Goal: Navigation & Orientation: Find specific page/section

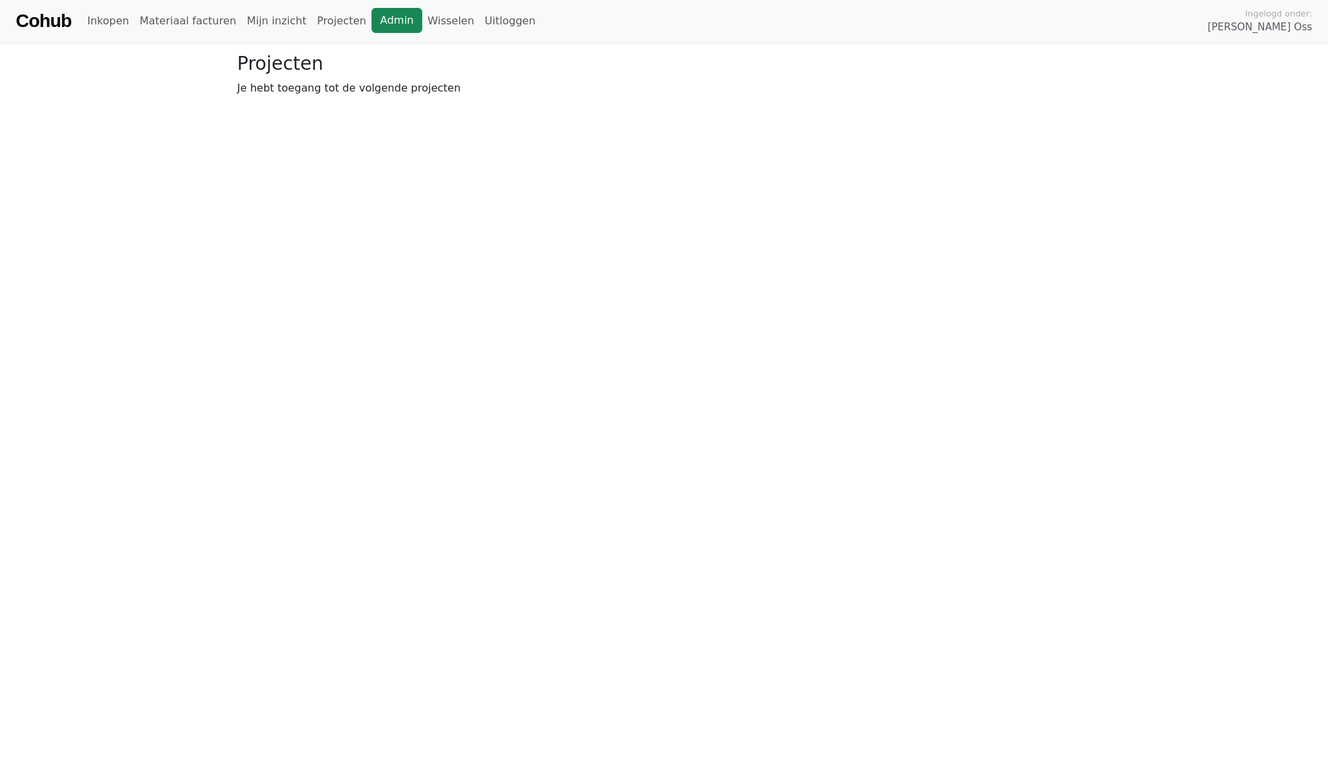
click at [393, 14] on link "Admin" at bounding box center [397, 20] width 51 height 25
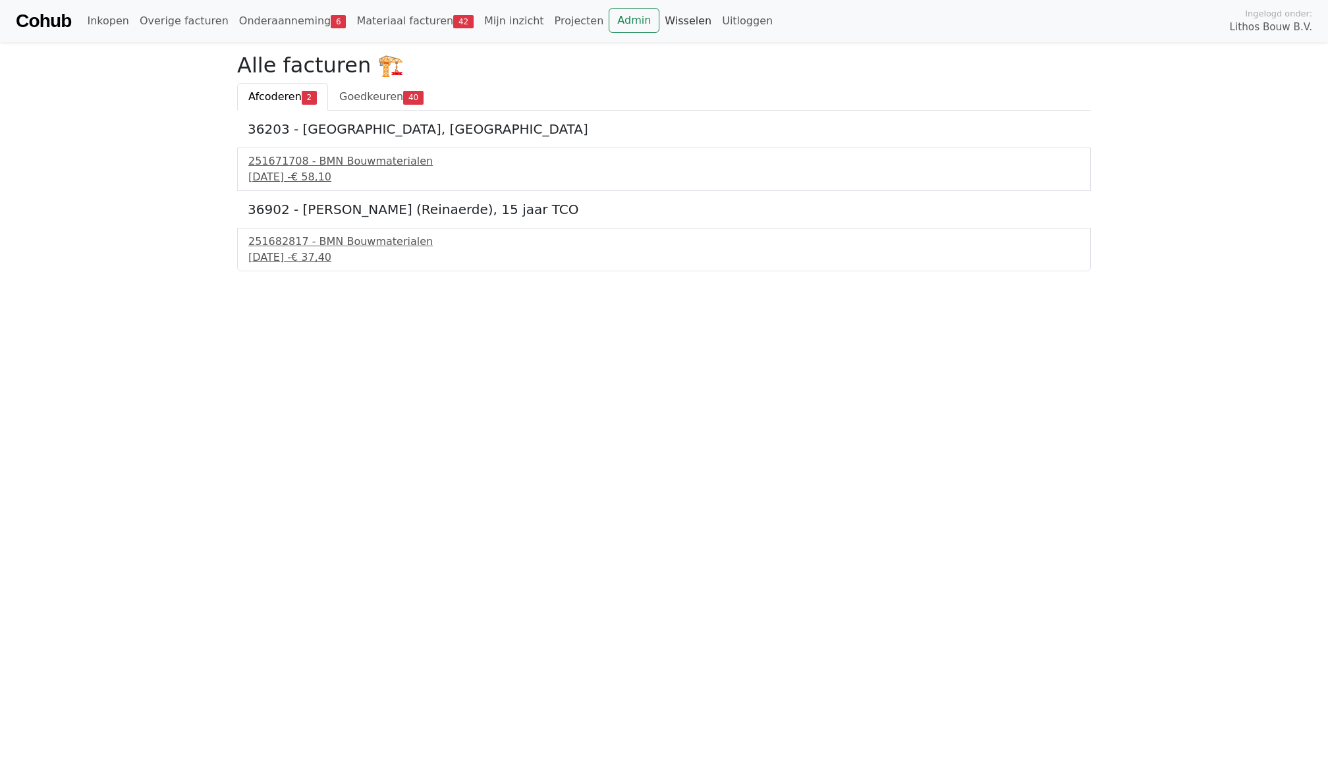
click at [662, 24] on link "Wisselen" at bounding box center [688, 21] width 57 height 26
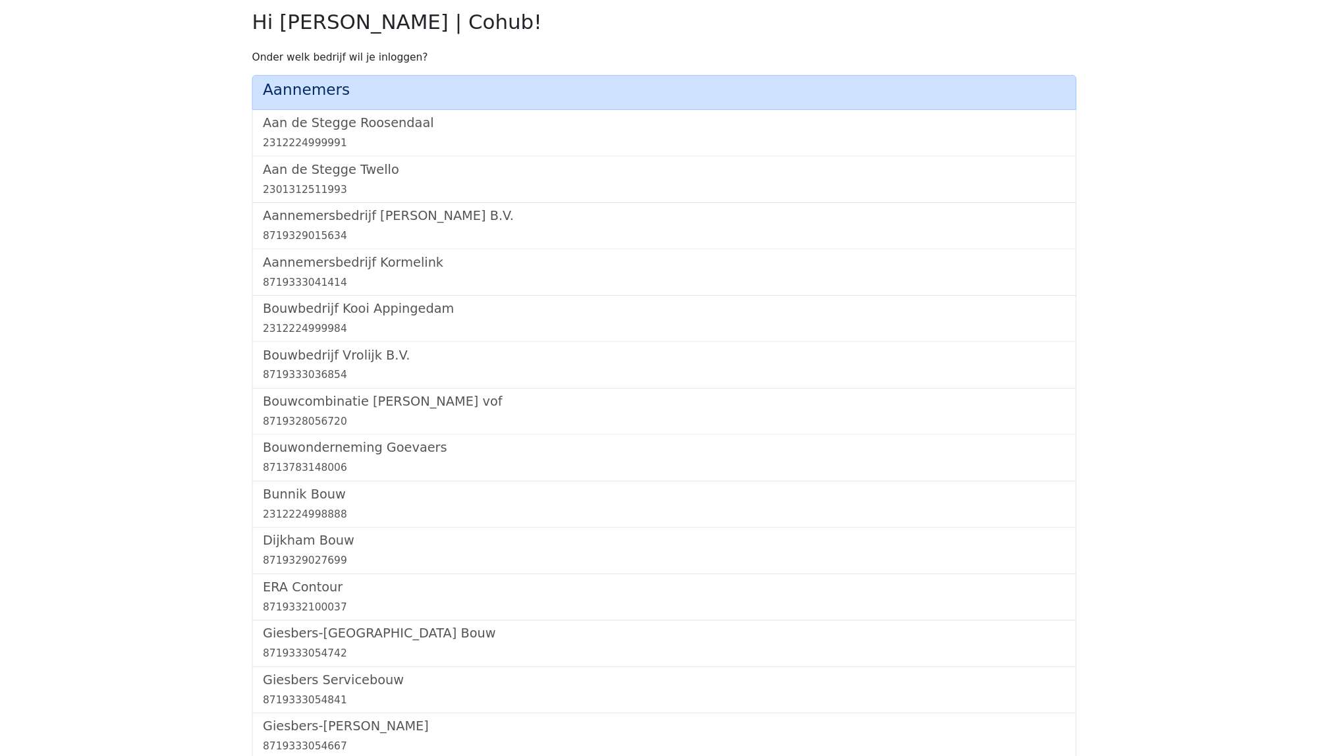
scroll to position [507, 0]
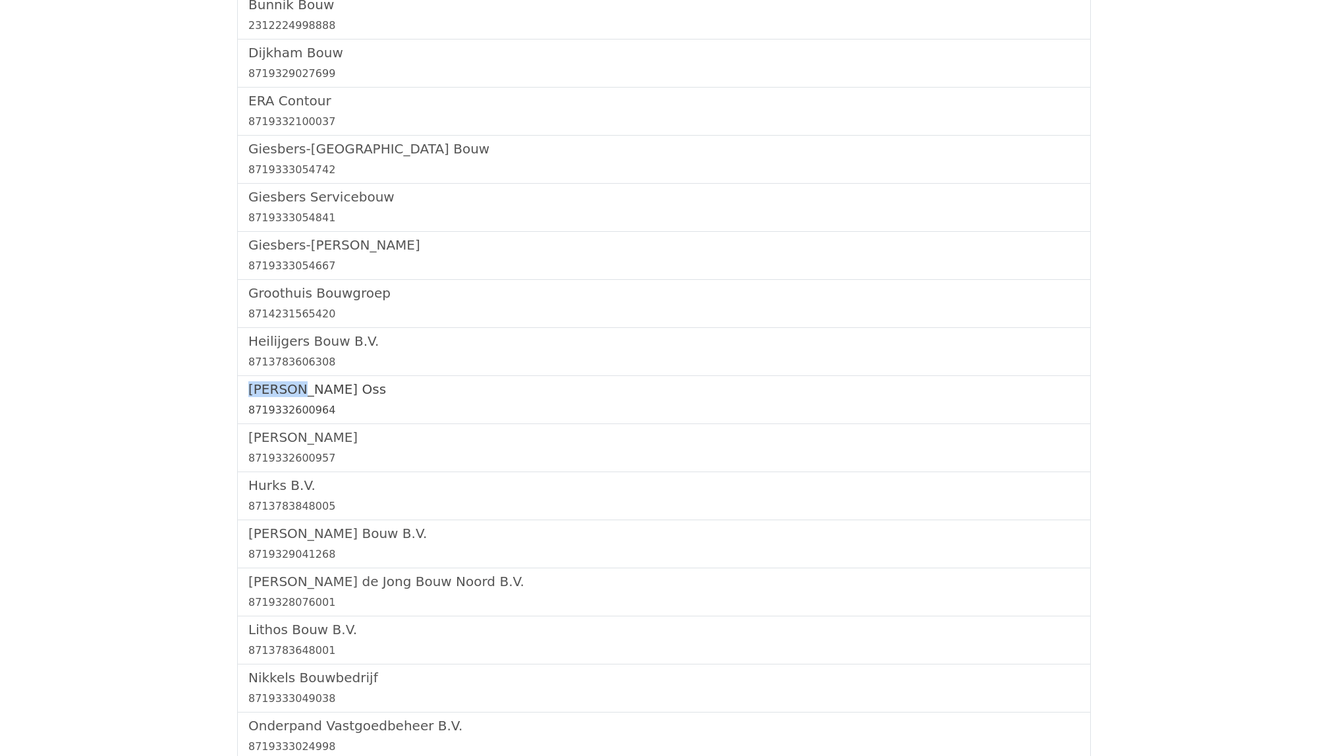
click at [346, 396] on h5 "[PERSON_NAME] Oss" at bounding box center [664, 390] width 832 height 16
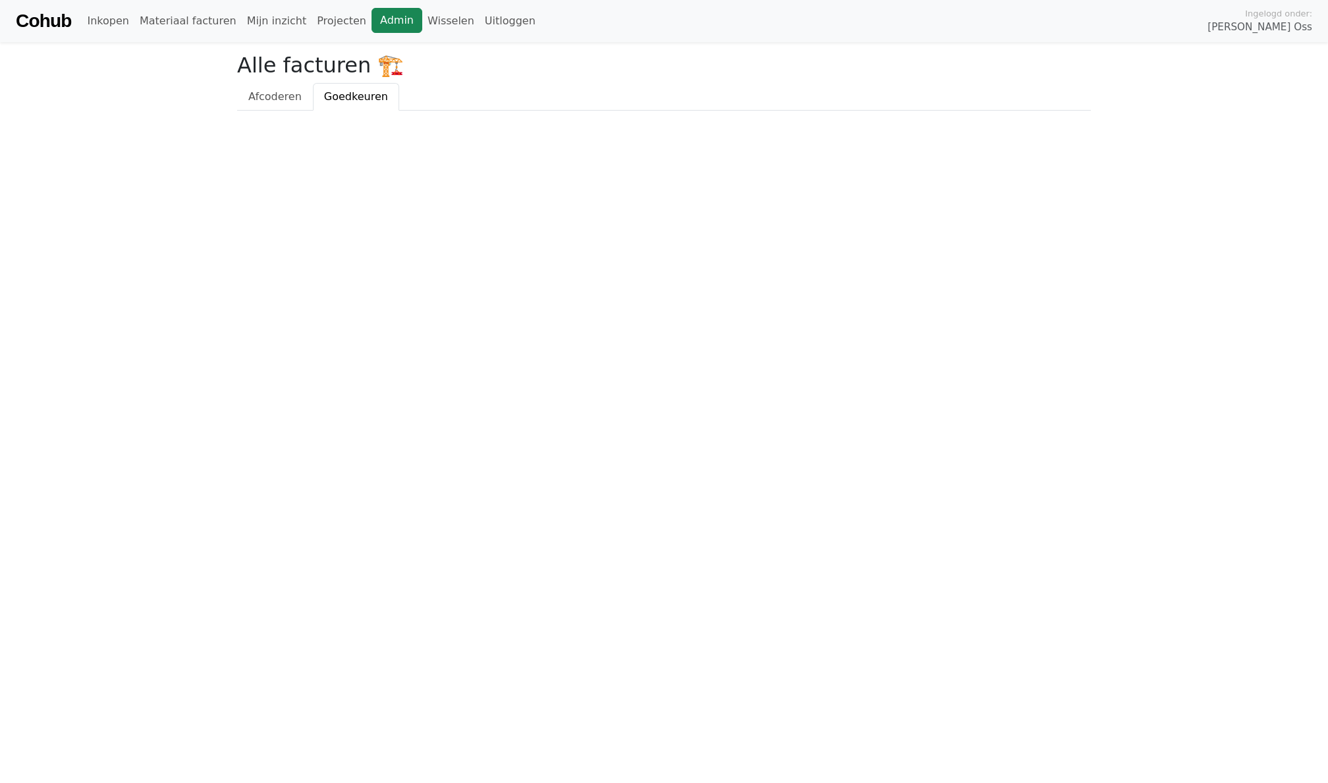
click at [380, 25] on link "Admin" at bounding box center [397, 20] width 51 height 25
